Goal: Transaction & Acquisition: Purchase product/service

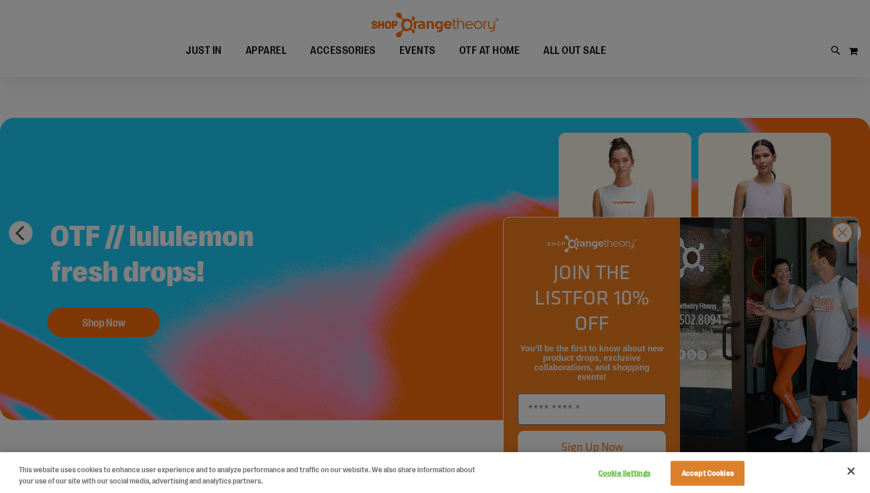
scroll to position [14, 0]
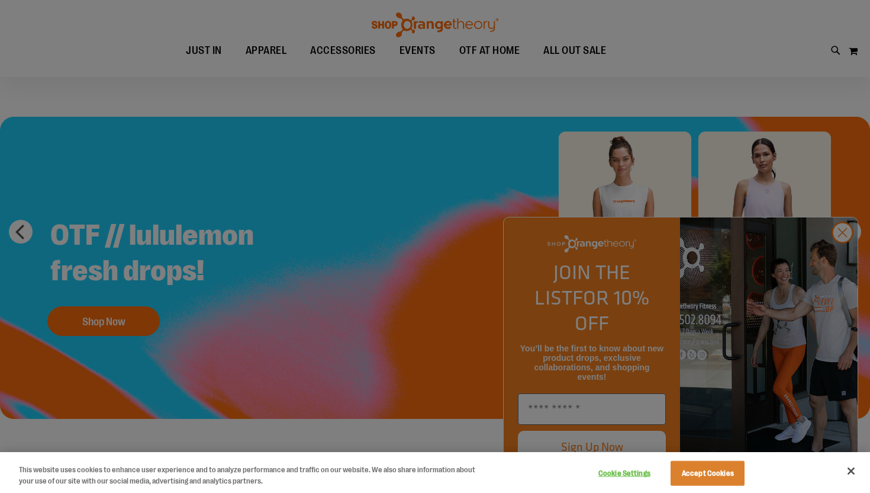
click at [677, 76] on div at bounding box center [435, 246] width 870 height 493
click at [843, 260] on div at bounding box center [435, 246] width 870 height 493
click at [848, 471] on button "Close" at bounding box center [851, 471] width 26 height 26
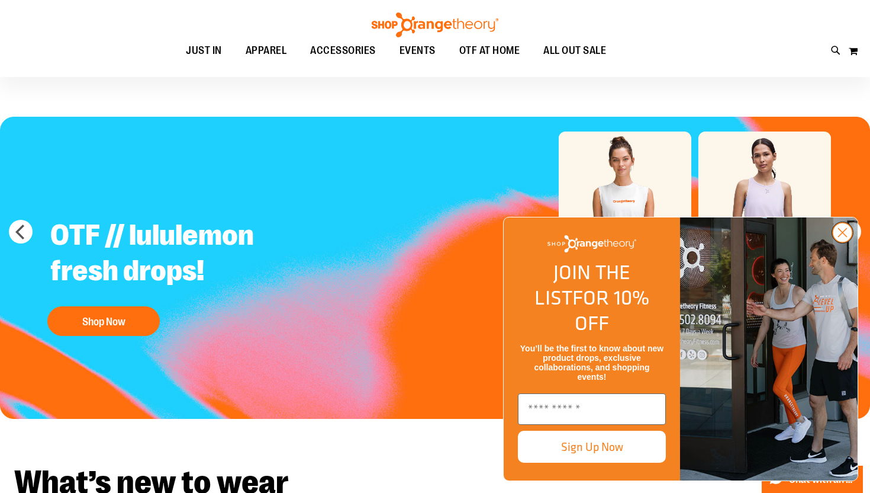
click at [844, 242] on circle "Close dialog" at bounding box center [843, 233] width 20 height 20
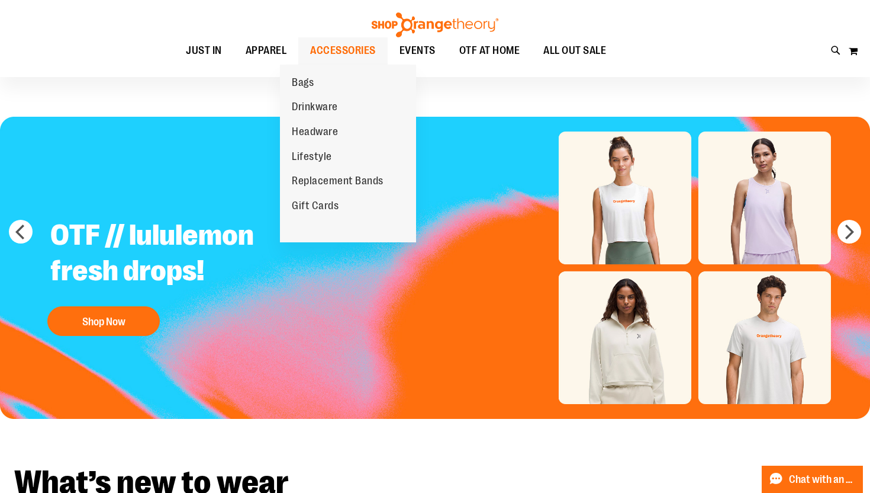
click at [333, 46] on span "ACCESSORIES" at bounding box center [343, 50] width 66 height 27
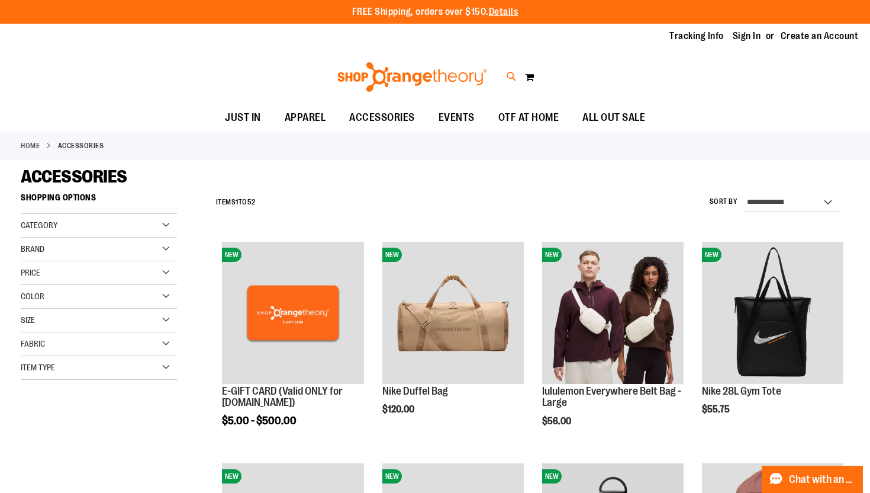
click at [507, 76] on icon at bounding box center [512, 77] width 10 height 14
type input "*******"
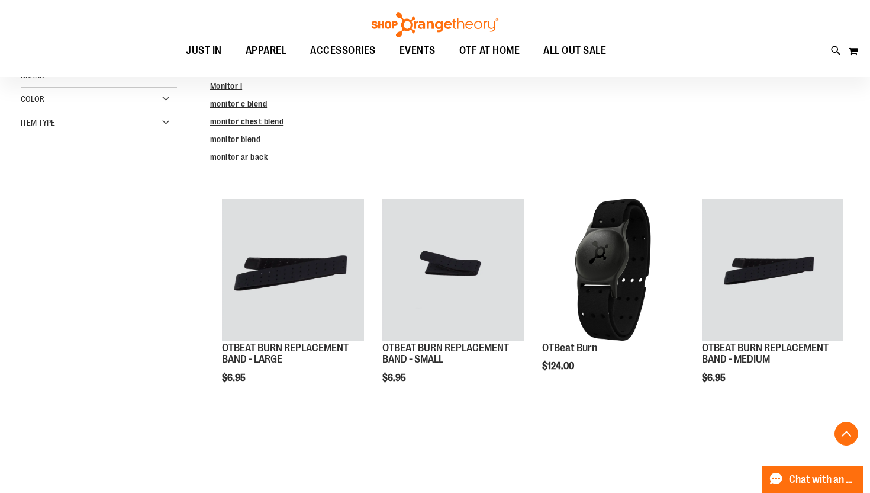
scroll to position [198, 0]
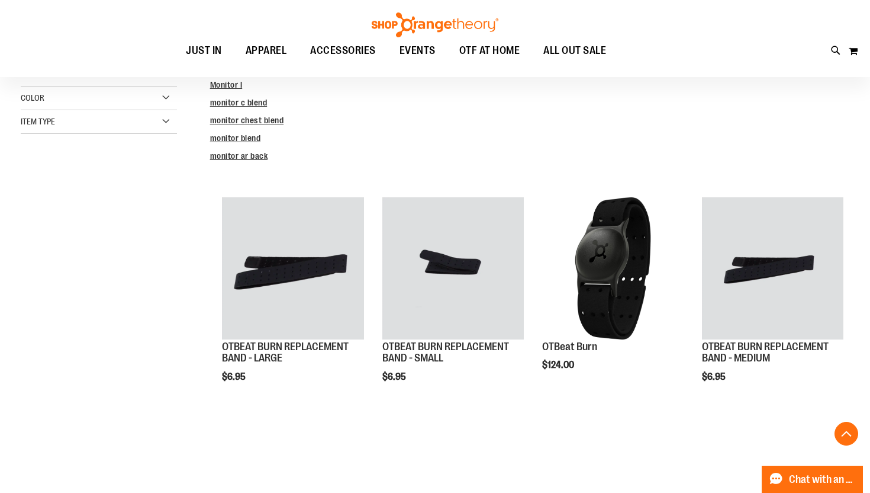
click at [496, 142] on dd "monitor blend" at bounding box center [530, 138] width 640 height 12
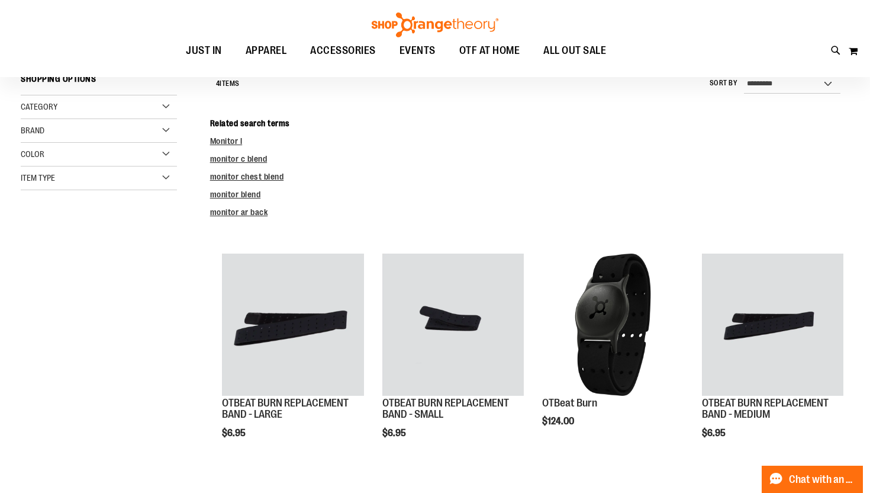
scroll to position [141, 0]
click at [227, 146] on link "Monitor l" at bounding box center [226, 141] width 33 height 9
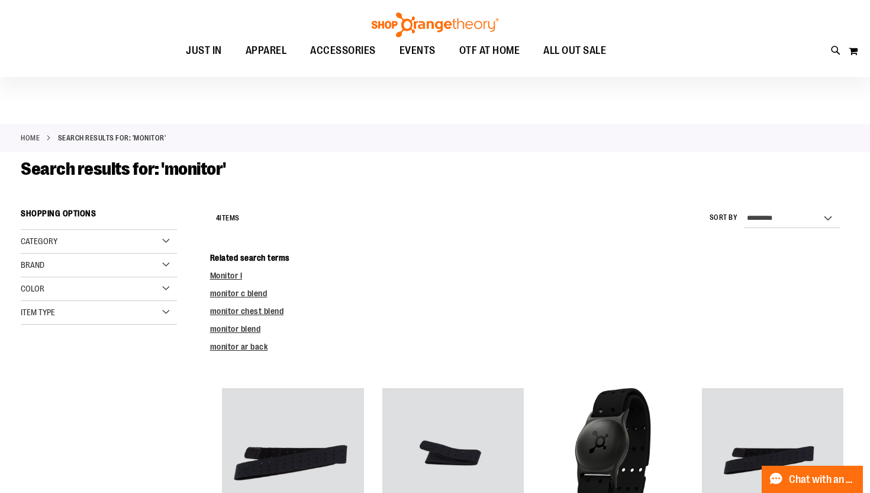
scroll to position [0, 0]
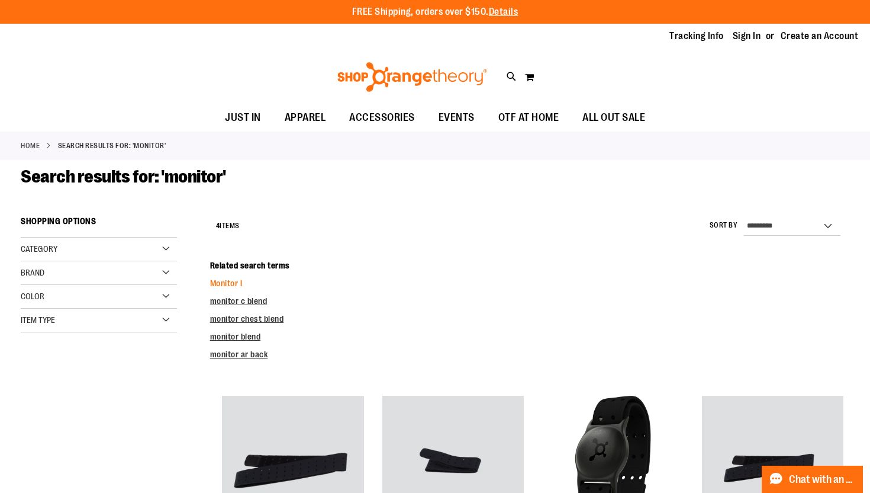
click at [239, 282] on link "Monitor l" at bounding box center [226, 282] width 33 height 9
